Goal: Information Seeking & Learning: Learn about a topic

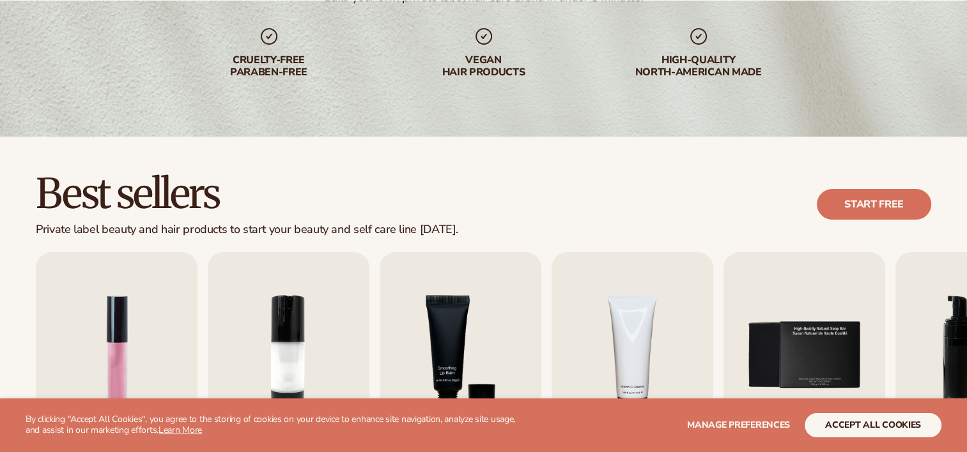
scroll to position [314, 0]
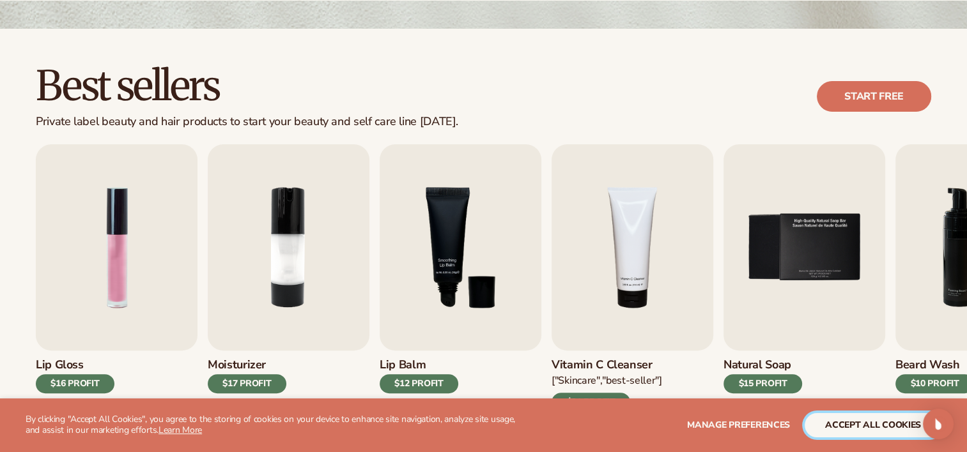
click at [884, 428] on button "accept all cookies" at bounding box center [873, 425] width 137 height 24
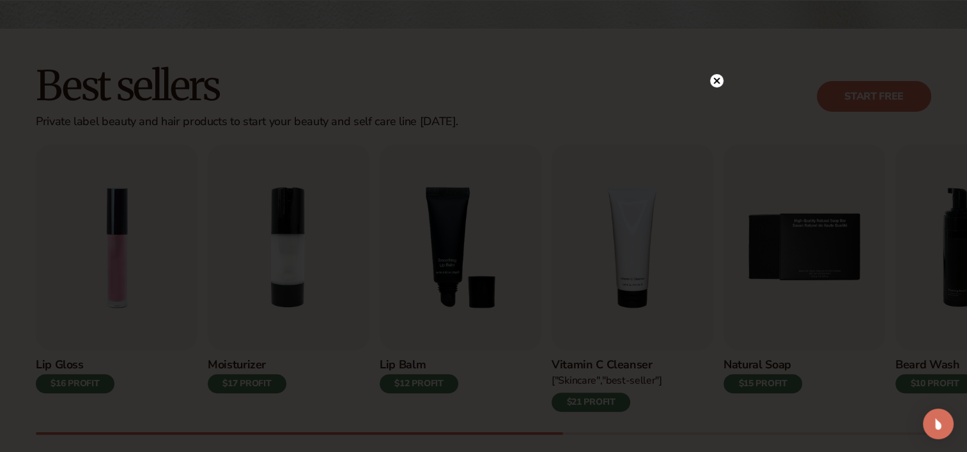
click at [714, 82] on icon at bounding box center [716, 80] width 6 height 6
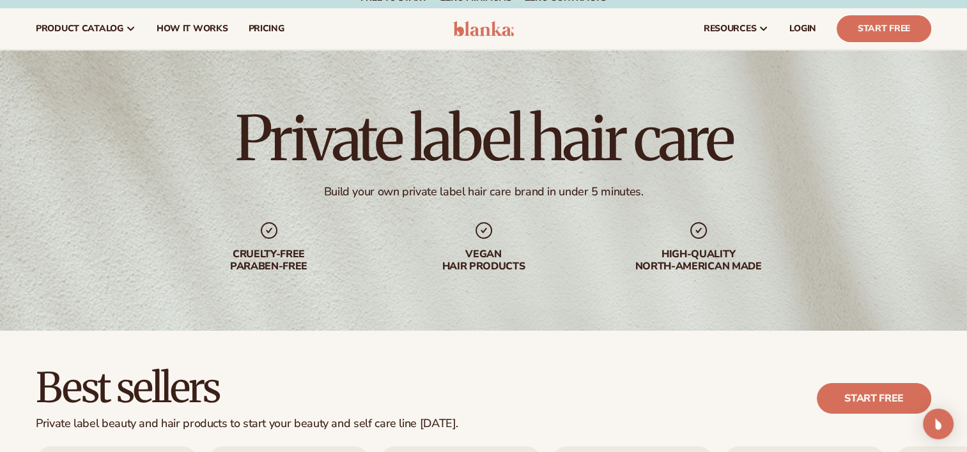
scroll to position [0, 0]
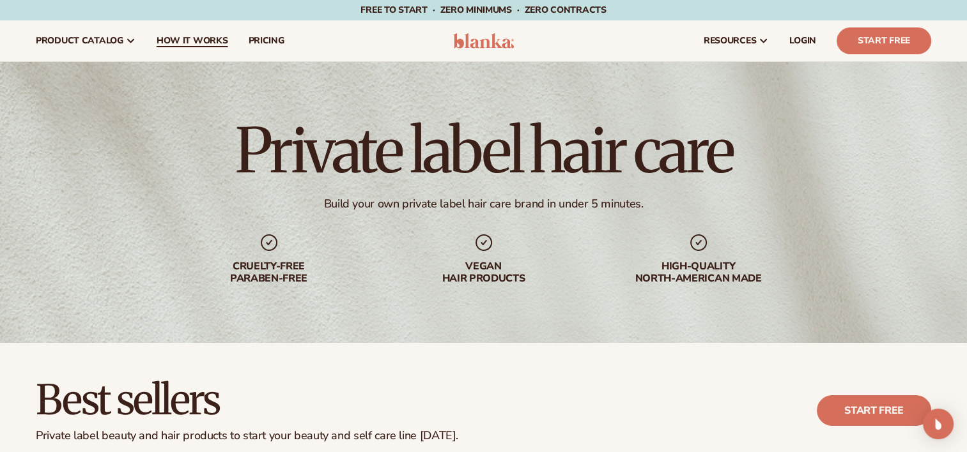
click at [213, 41] on span "How It Works" at bounding box center [193, 41] width 72 height 10
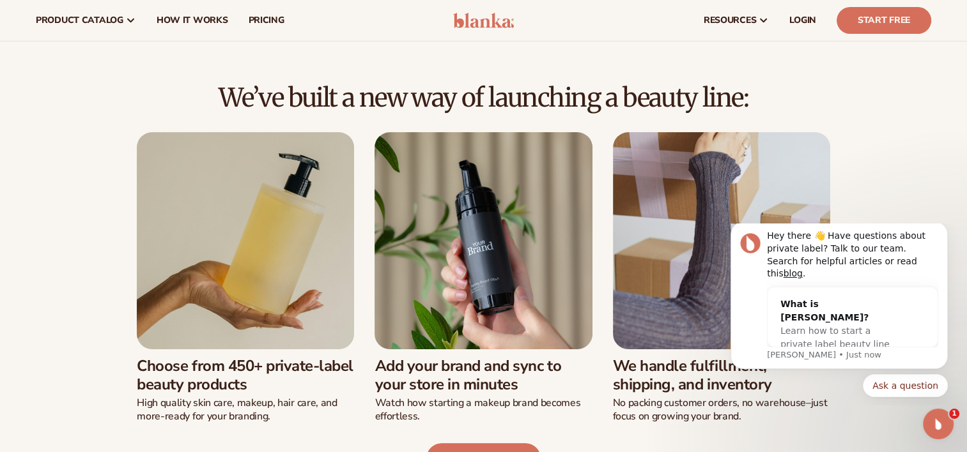
scroll to position [243, 0]
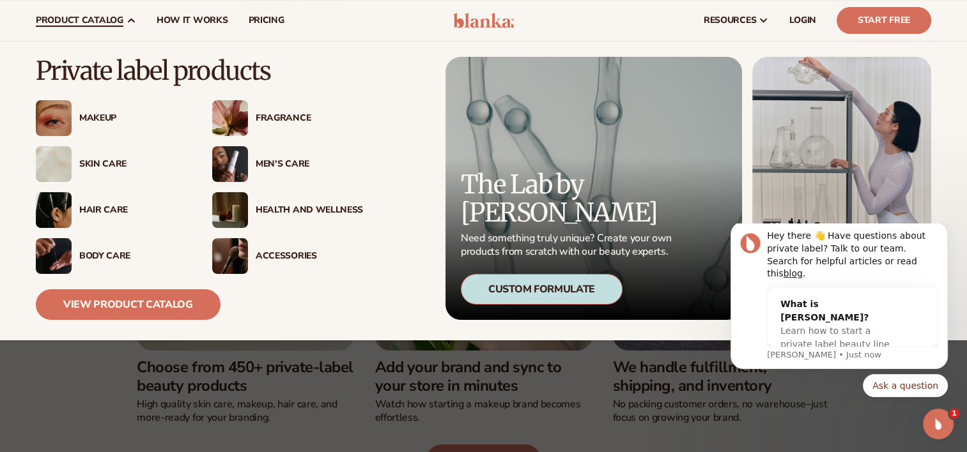
click at [105, 202] on div "Hair Care" at bounding box center [111, 210] width 151 height 36
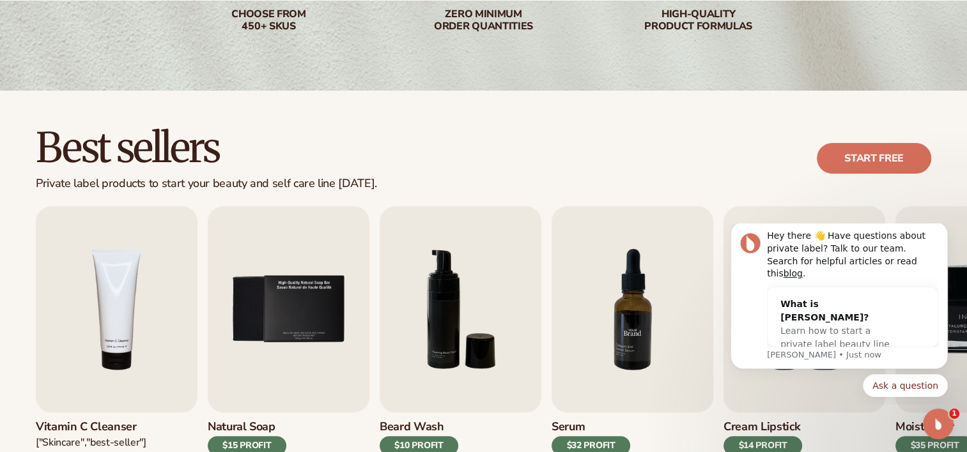
click at [620, 307] on img "7 / 9" at bounding box center [632, 309] width 162 height 206
click at [623, 351] on img "7 / 9" at bounding box center [632, 309] width 162 height 206
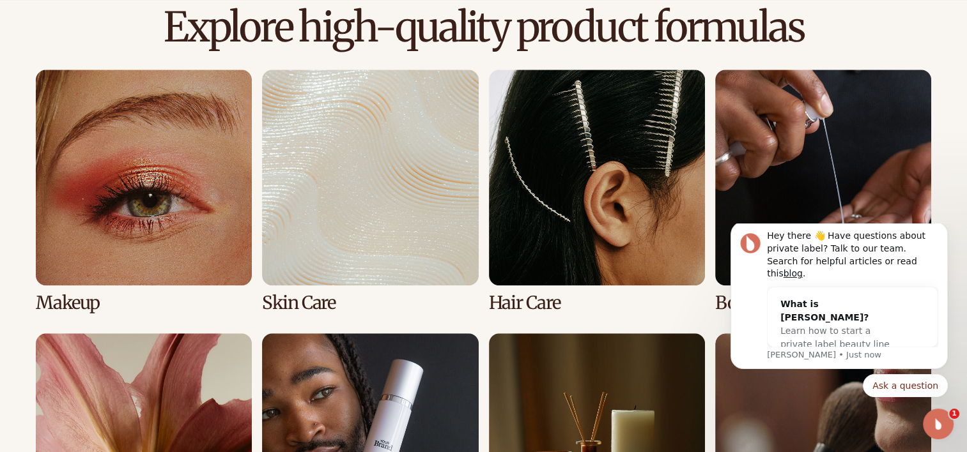
scroll to position [893, 0]
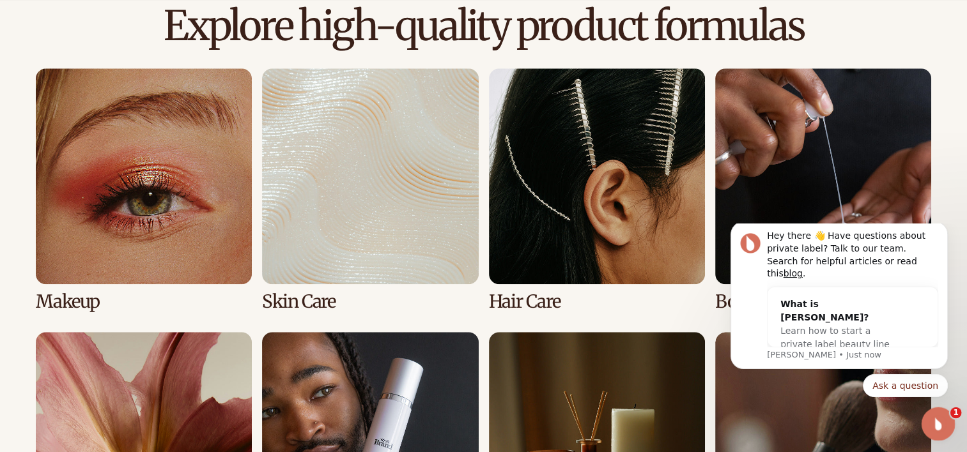
click at [934, 415] on icon "Open Intercom Messenger" at bounding box center [936, 422] width 21 height 21
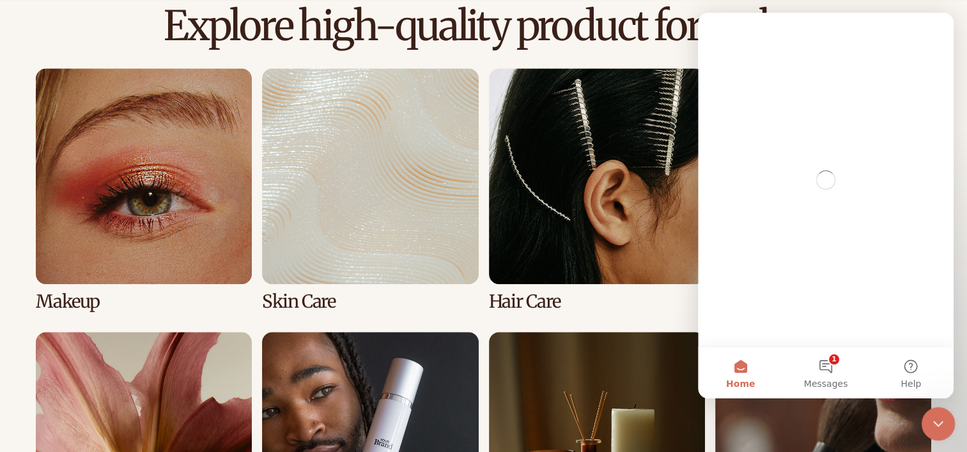
scroll to position [0, 0]
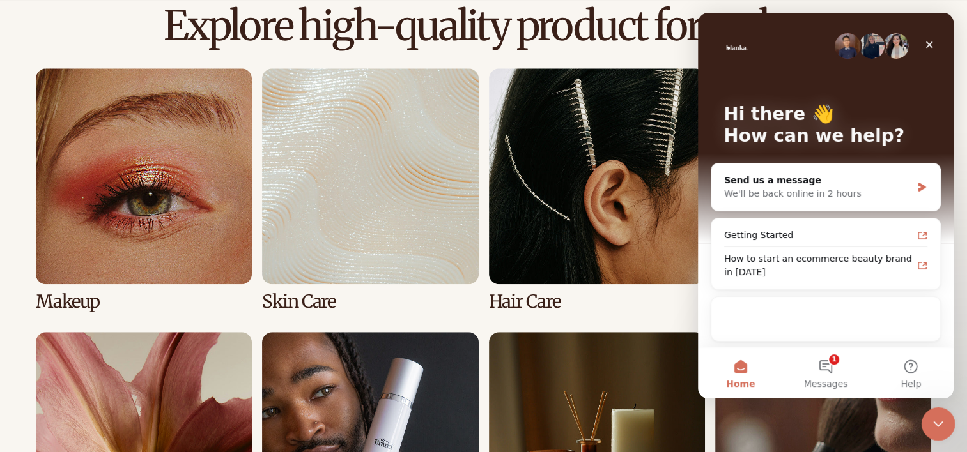
click at [934, 415] on icon "Close Intercom Messenger" at bounding box center [936, 422] width 15 height 15
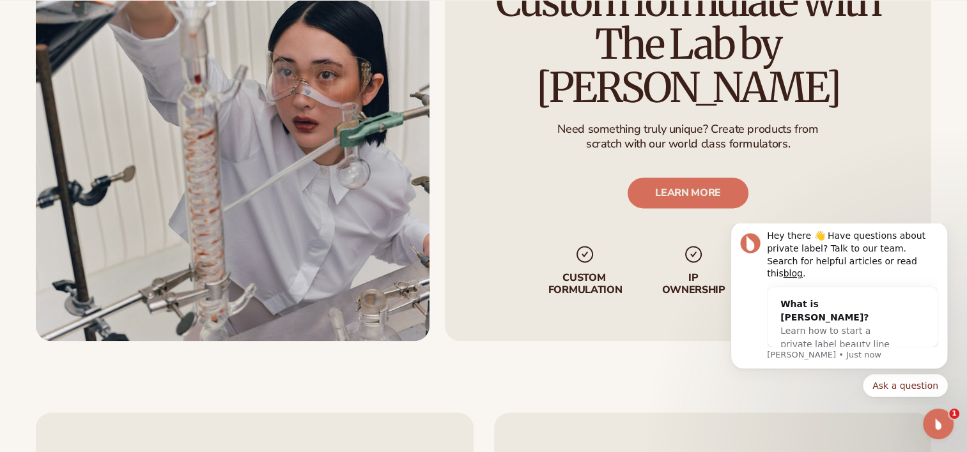
scroll to position [1677, 0]
